Goal: Information Seeking & Learning: Learn about a topic

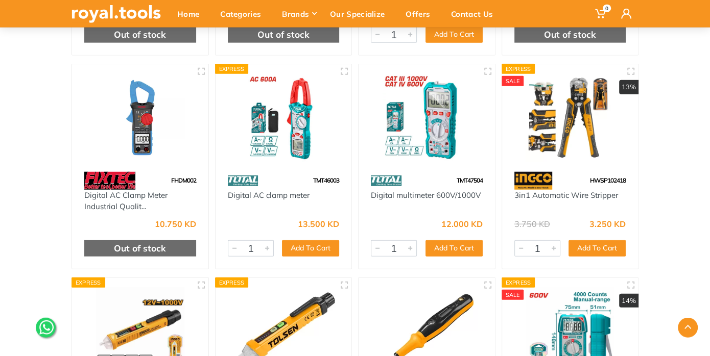
scroll to position [1802, 0]
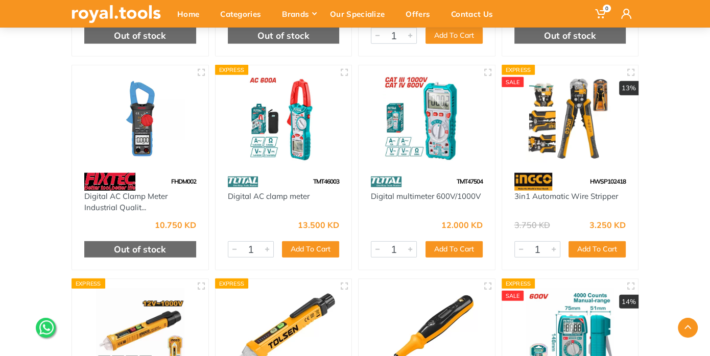
click at [271, 135] on img at bounding box center [284, 119] width 118 height 88
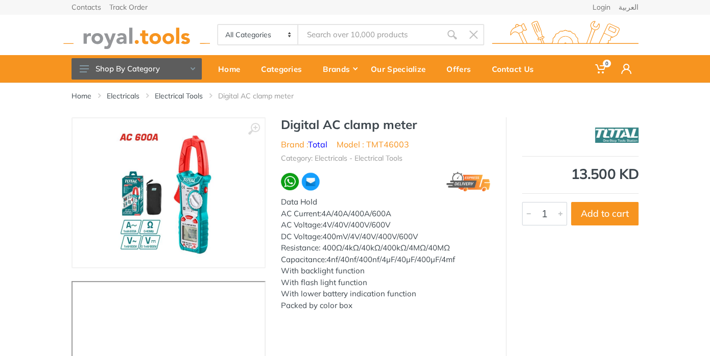
scroll to position [97, 0]
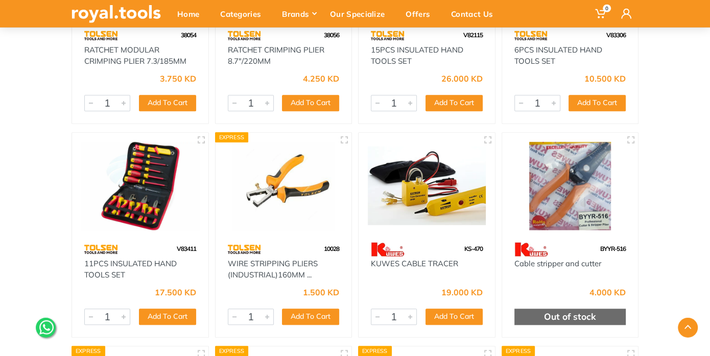
scroll to position [665, 0]
click at [431, 196] on img at bounding box center [427, 186] width 118 height 88
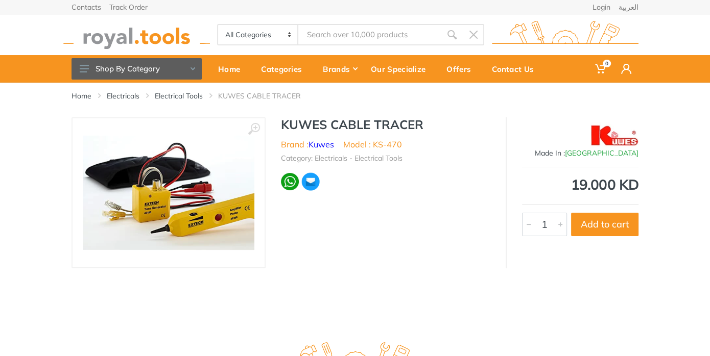
click at [159, 176] on img at bounding box center [169, 193] width 172 height 114
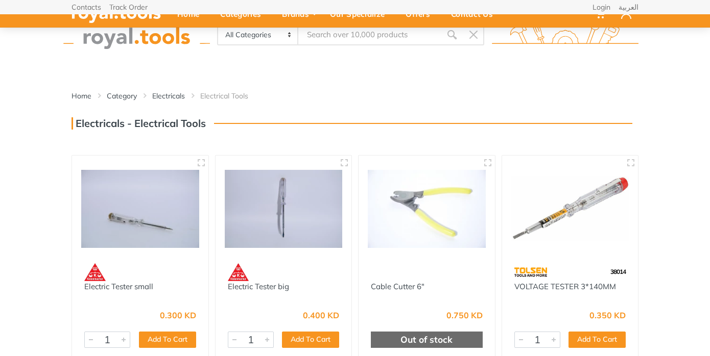
scroll to position [215, 0]
